Goal: Check status

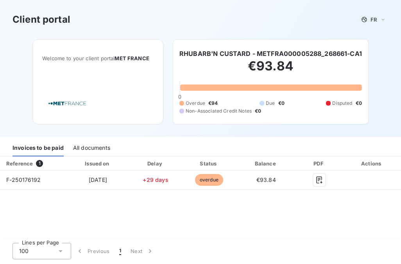
click at [160, 26] on div "Client portal FR" at bounding box center [201, 20] width 376 height 14
click at [223, 93] on div "€93.84 0 Overdue €94 Due €0 Disputed €0 Non-Associated Credit Notes €0" at bounding box center [270, 86] width 182 height 56
click at [39, 148] on div "Invoices to be paid" at bounding box center [38, 148] width 51 height 16
click at [38, 162] on span "1" at bounding box center [39, 163] width 7 height 7
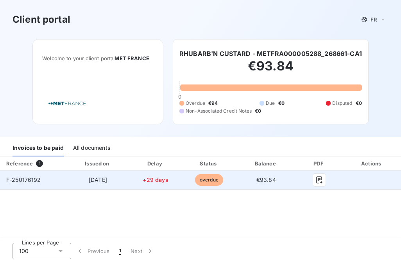
click at [223, 184] on span "overdue" at bounding box center [209, 180] width 28 height 12
click at [276, 181] on span "€93.84" at bounding box center [266, 179] width 20 height 7
